Goal: Obtain resource: Obtain resource

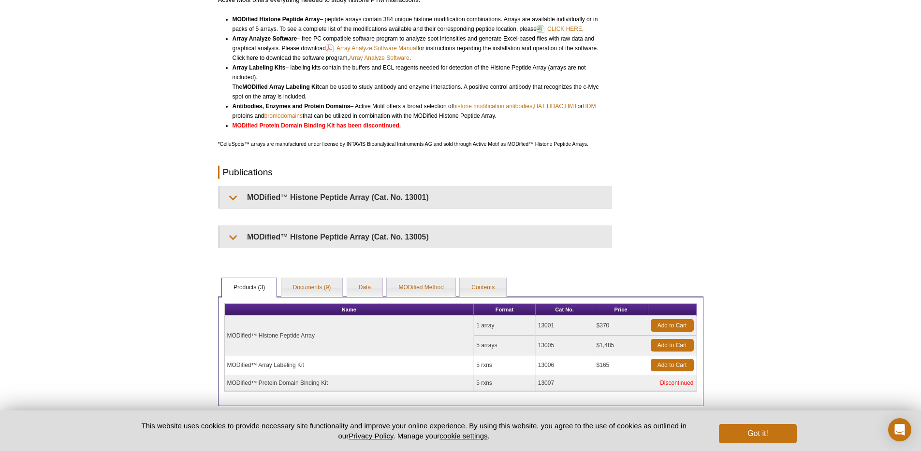
scroll to position [216, 0]
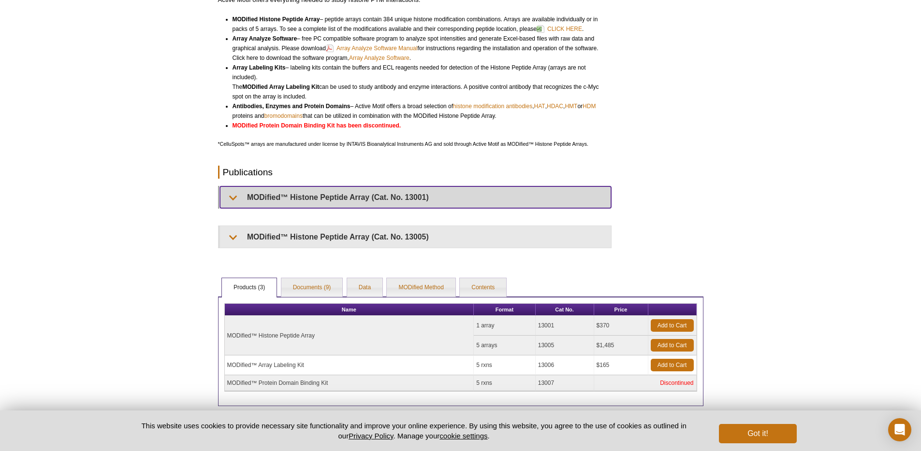
click at [233, 196] on summary "MODified™ Histone Peptide Array (Cat. No. 13001)" at bounding box center [415, 198] width 391 height 22
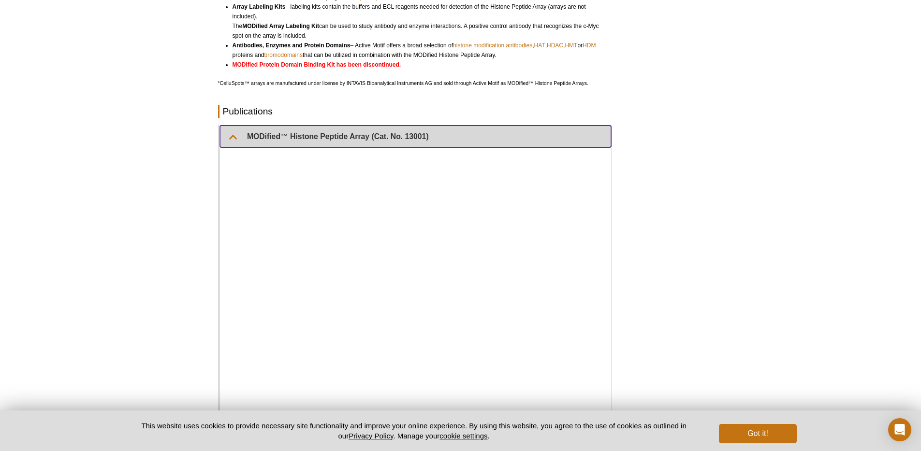
scroll to position [284, 0]
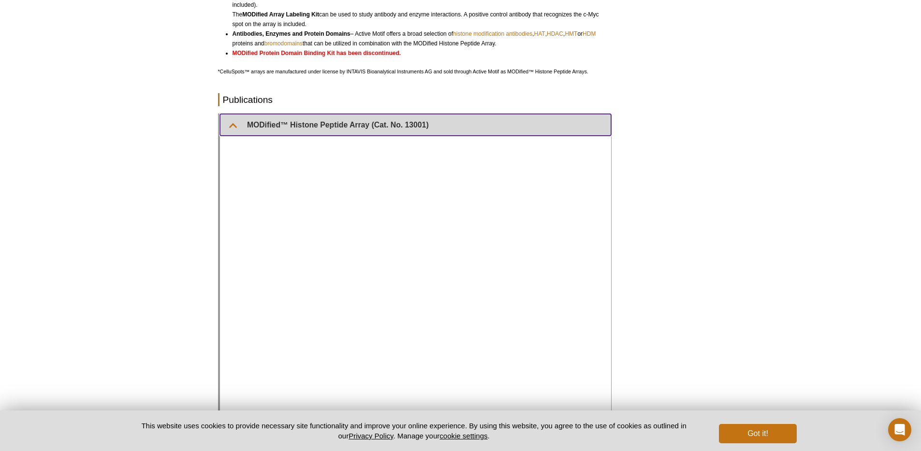
click at [234, 125] on summary "MODified™ Histone Peptide Array (Cat. No. 13001)" at bounding box center [415, 125] width 391 height 22
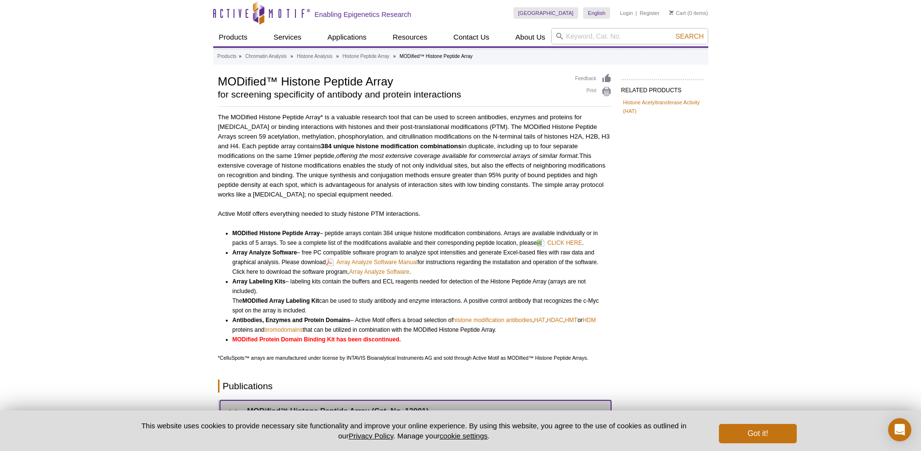
scroll to position [2, 0]
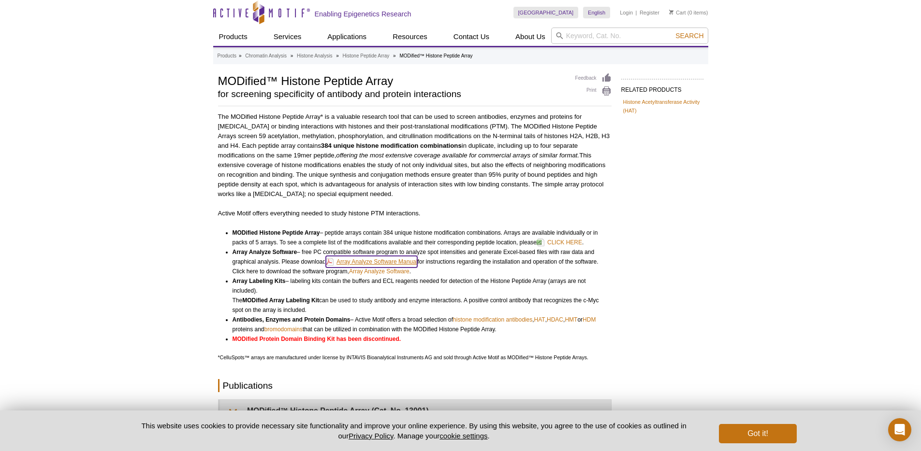
click at [396, 264] on link "Array Analyze Software Manual" at bounding box center [371, 262] width 91 height 12
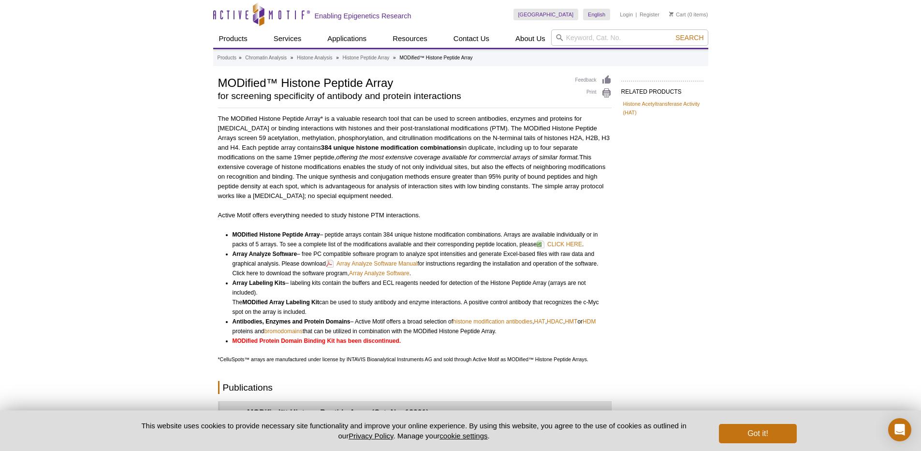
click at [448, 188] on p "The MODified Histone Peptide Array* is a valuable research tool that can be use…" at bounding box center [414, 157] width 393 height 87
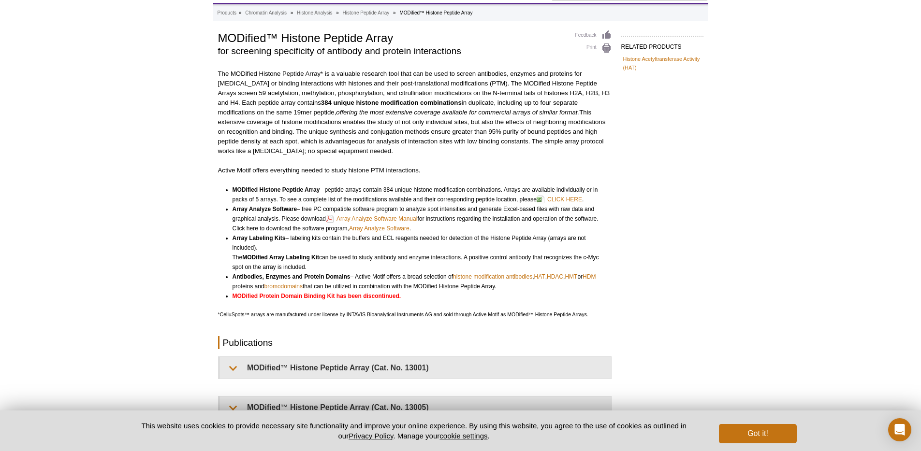
scroll to position [46, 0]
click at [560, 199] on link "CLICK HERE" at bounding box center [558, 198] width 45 height 12
